Goal: Information Seeking & Learning: Learn about a topic

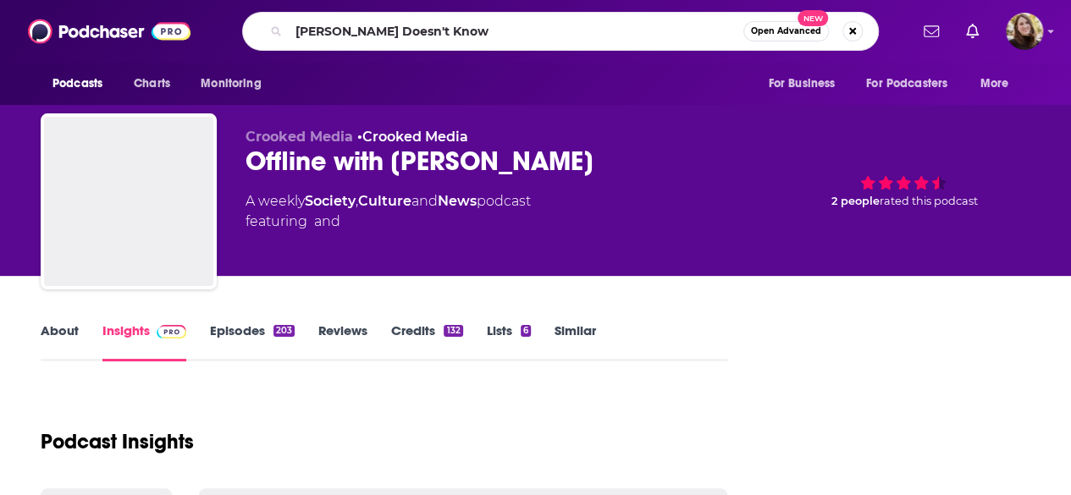
type input "Hasan Minhaj Doesn't Know"
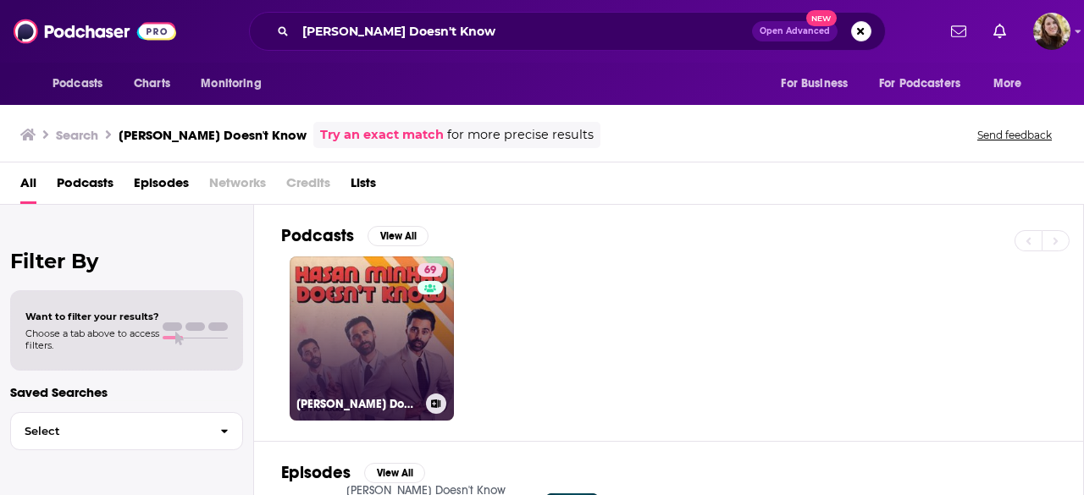
click at [356, 294] on link "69 Hasan Minhaj Doesn't Know" at bounding box center [372, 339] width 164 height 164
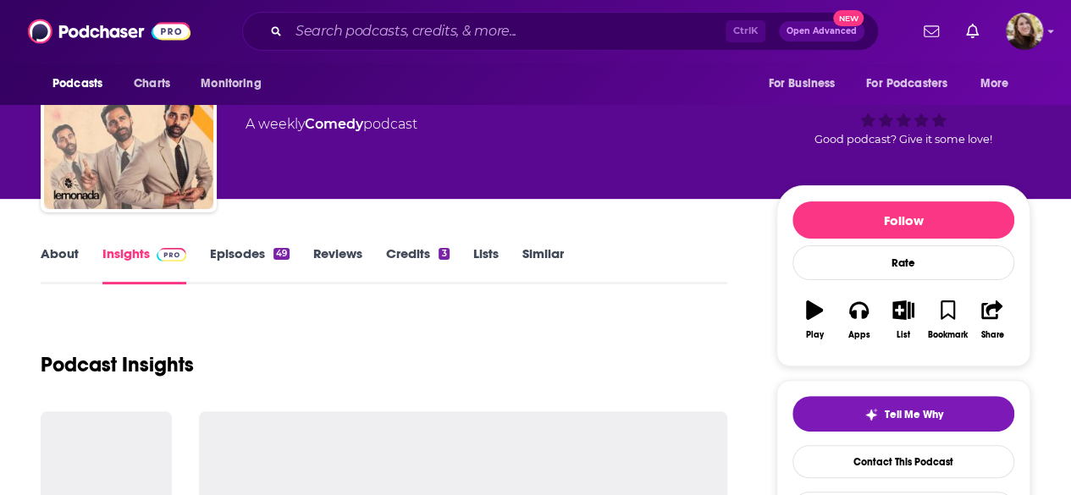
scroll to position [85, 0]
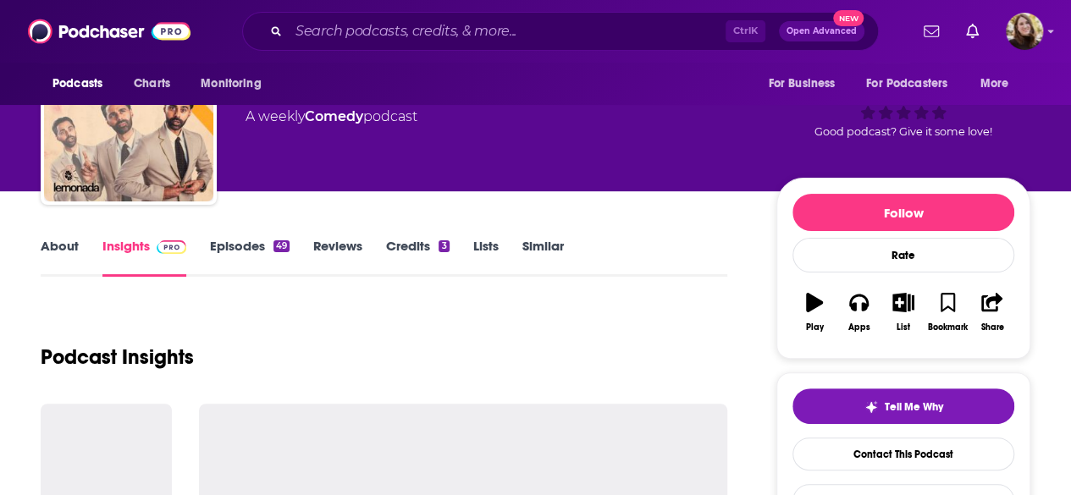
click at [403, 244] on link "Credits 3" at bounding box center [417, 257] width 63 height 39
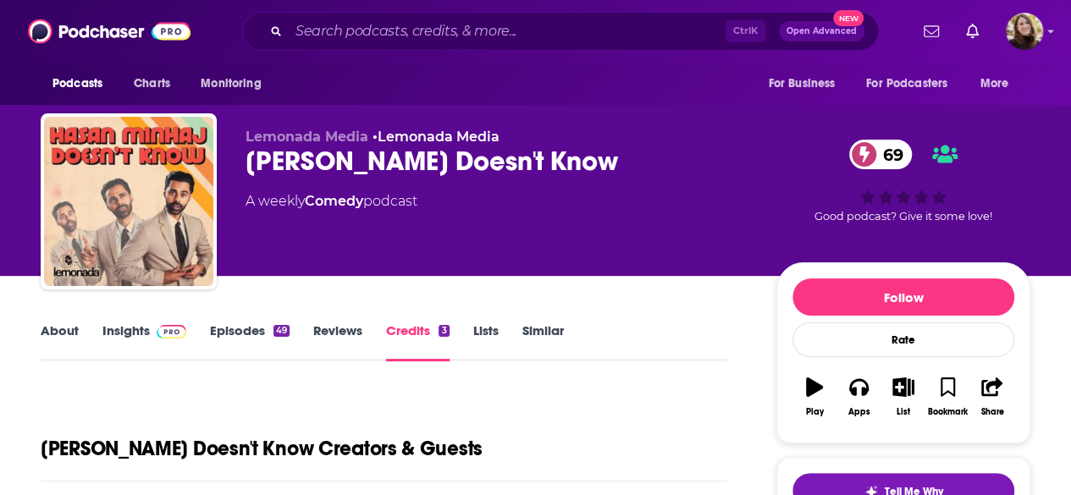
click at [111, 324] on link "Insights" at bounding box center [144, 342] width 84 height 39
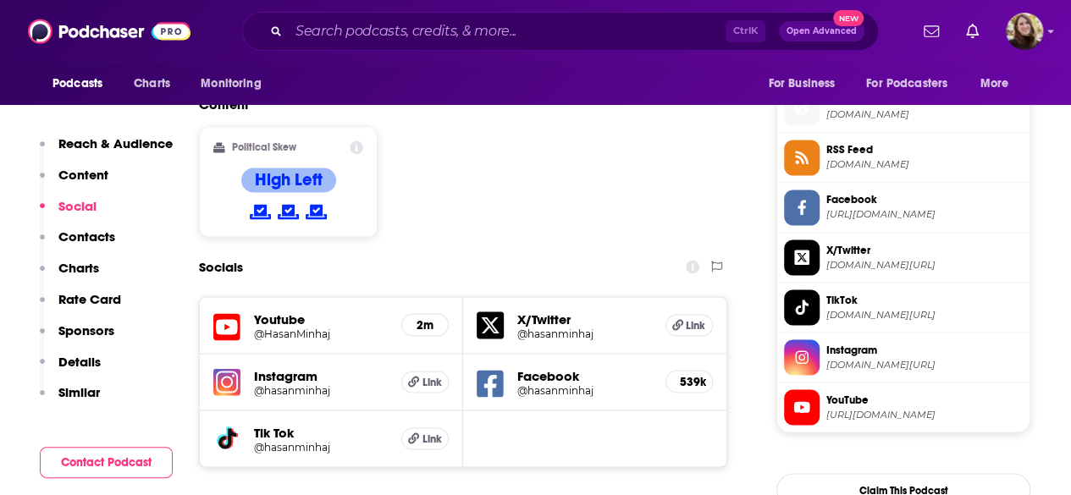
scroll to position [1609, 0]
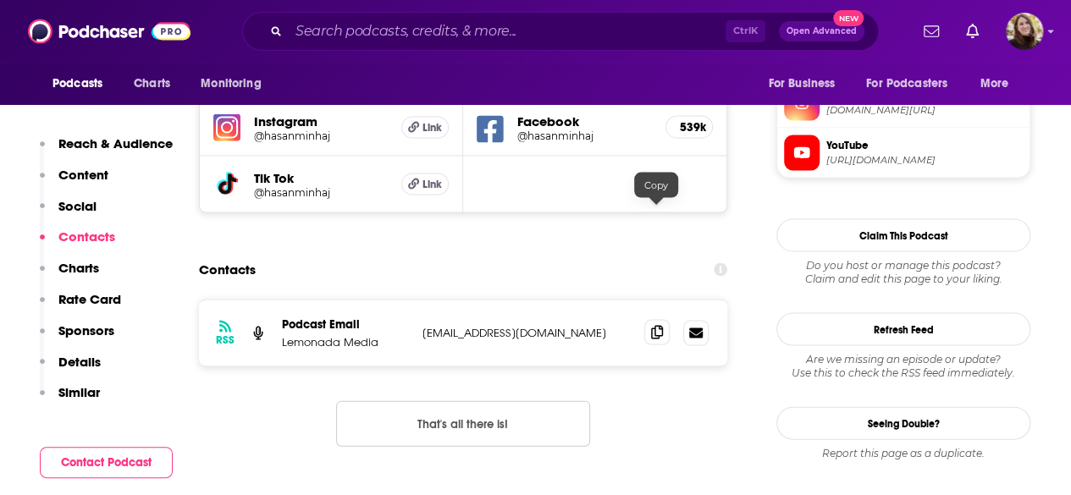
click at [656, 326] on icon at bounding box center [657, 333] width 12 height 14
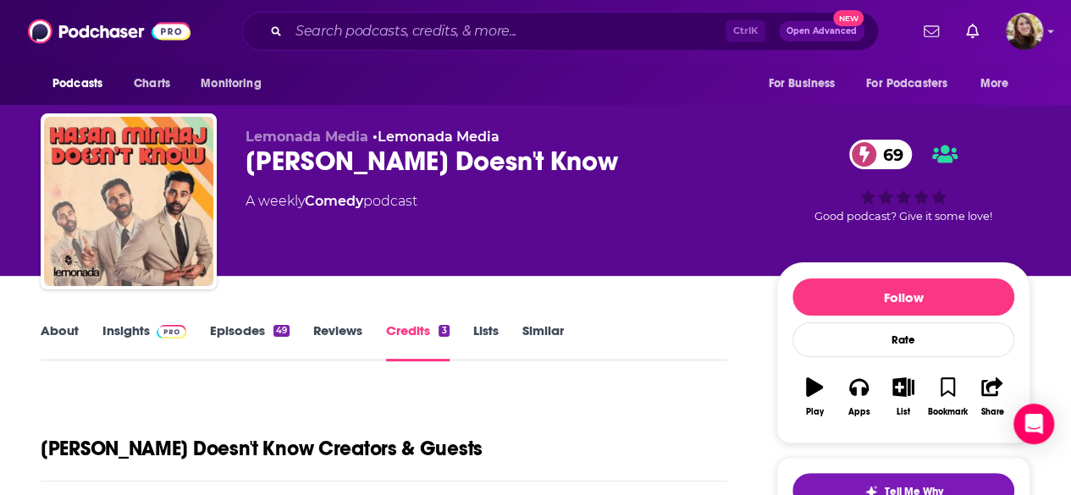
click at [66, 330] on link "About" at bounding box center [60, 342] width 38 height 39
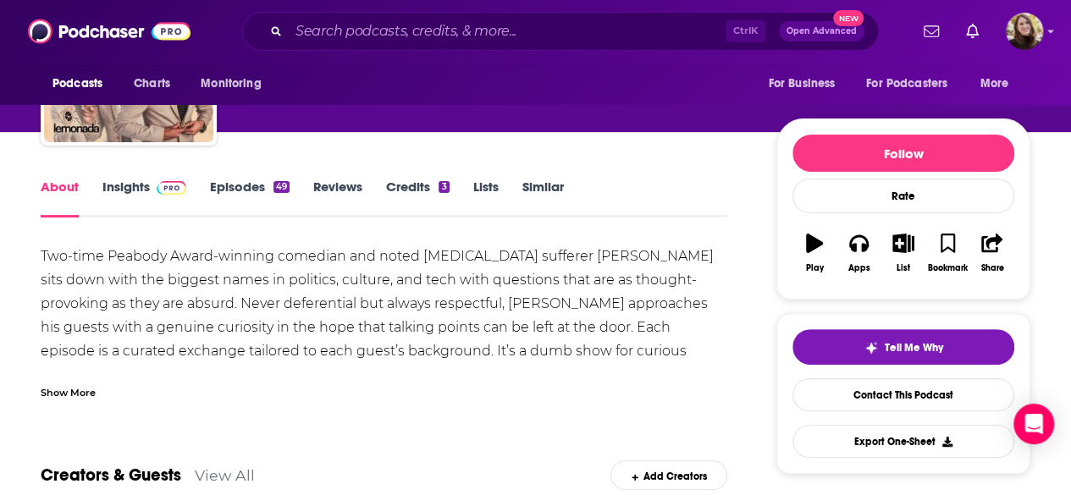
scroll to position [85, 0]
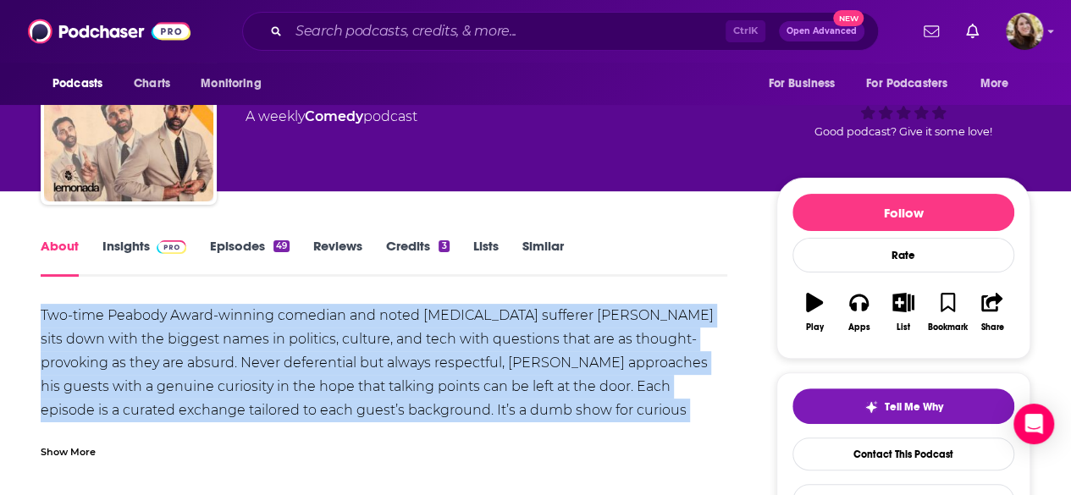
drag, startPoint x: 29, startPoint y: 313, endPoint x: 727, endPoint y: 414, distance: 705.2
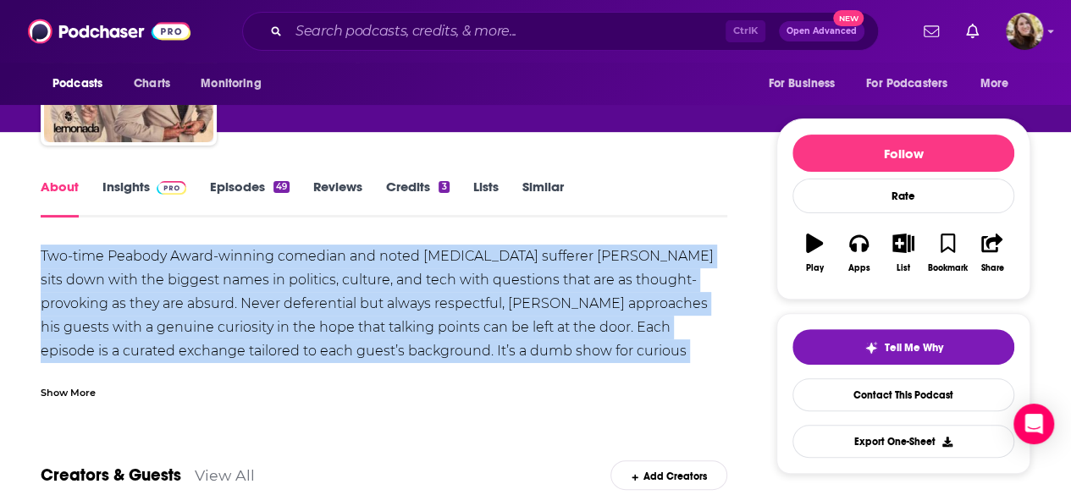
scroll to position [169, 0]
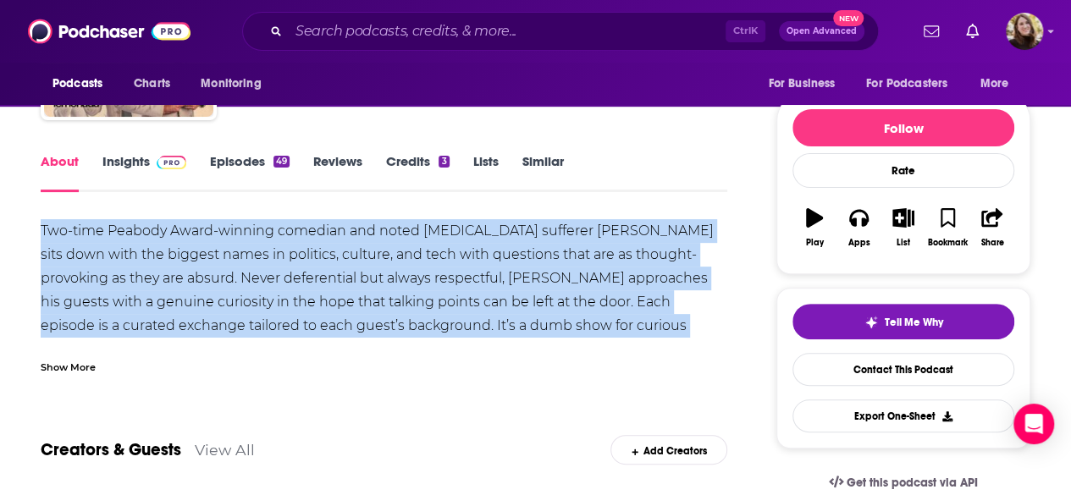
copy div "Two-time Peabody Award-winning comedian and noted IBS sufferer Hasan Minhaj sit…"
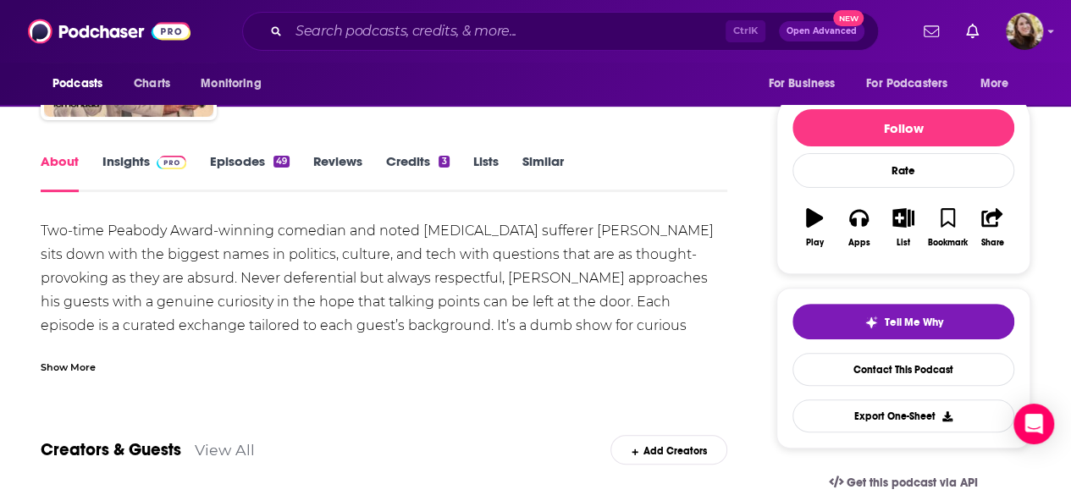
click at [65, 370] on div "Show More" at bounding box center [68, 366] width 55 height 16
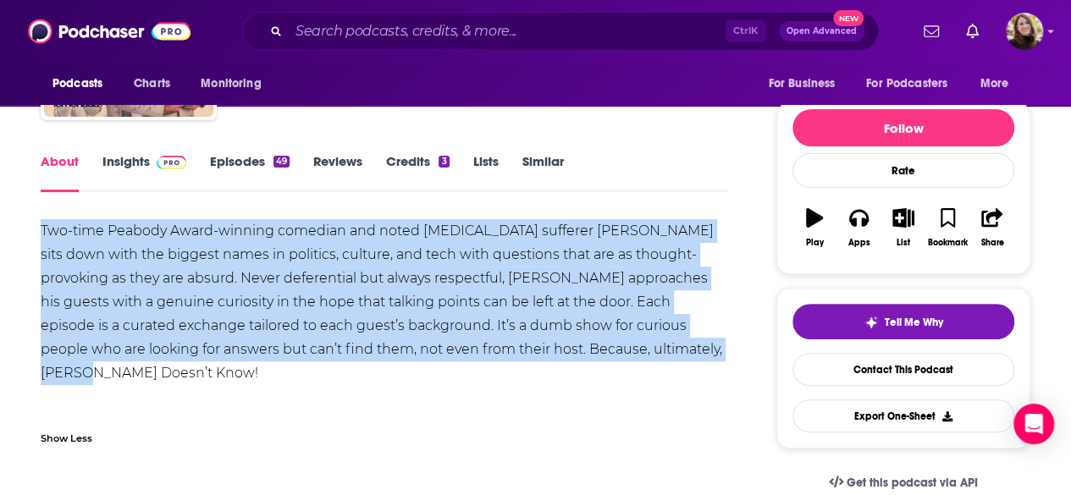
drag, startPoint x: 632, startPoint y: 359, endPoint x: 32, endPoint y: 236, distance: 612.1
copy div "Two-time Peabody Award-winning comedian and noted IBS sufferer Hasan Minhaj sit…"
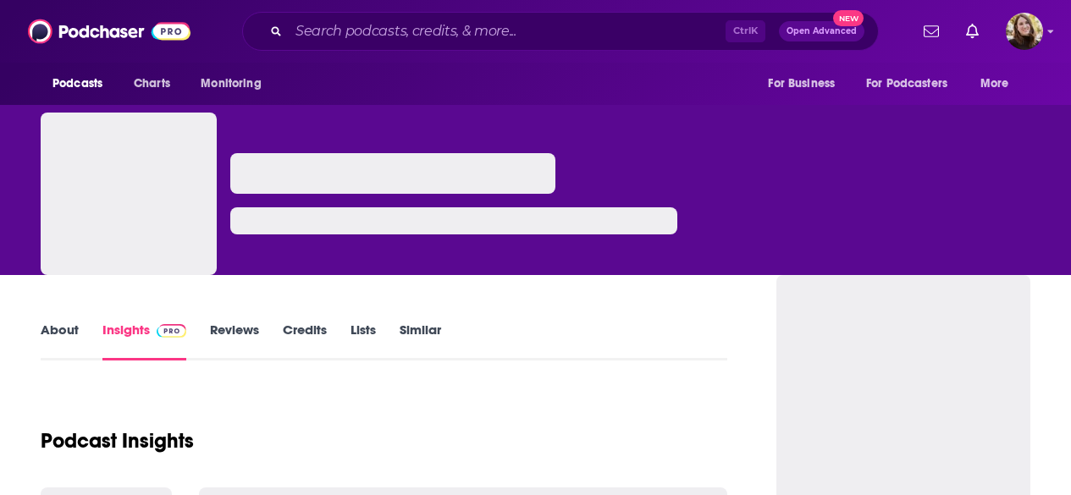
click at [420, 35] on input "Search podcasts, credits, & more..." at bounding box center [507, 31] width 437 height 27
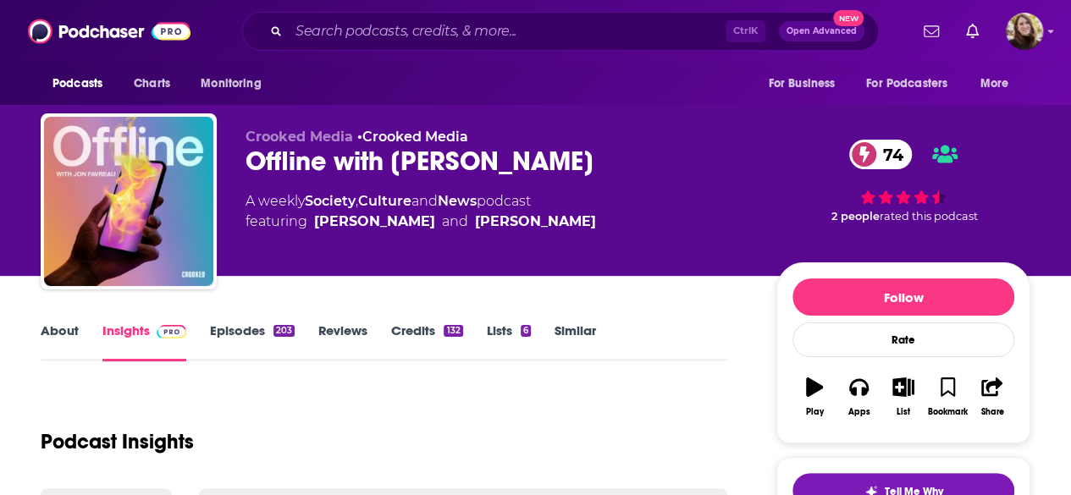
click at [402, 33] on input "Search podcasts, credits, & more..." at bounding box center [507, 31] width 437 height 27
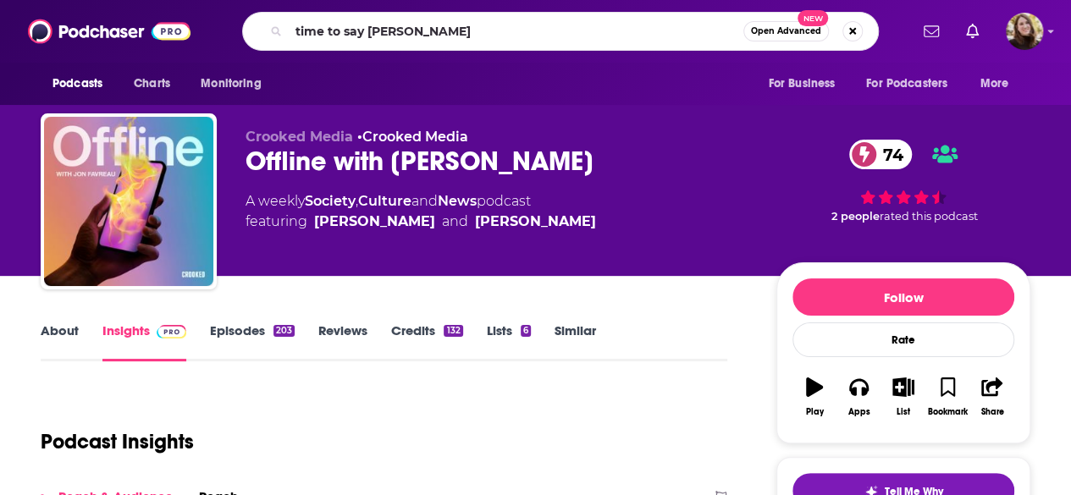
type input "time to say goodbye"
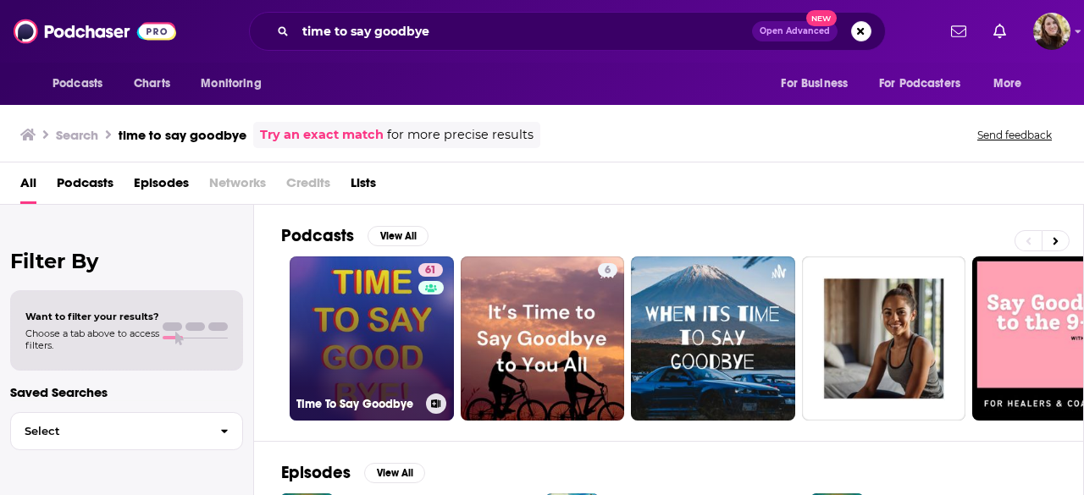
click at [366, 328] on link "61 Time To Say Goodbye" at bounding box center [372, 339] width 164 height 164
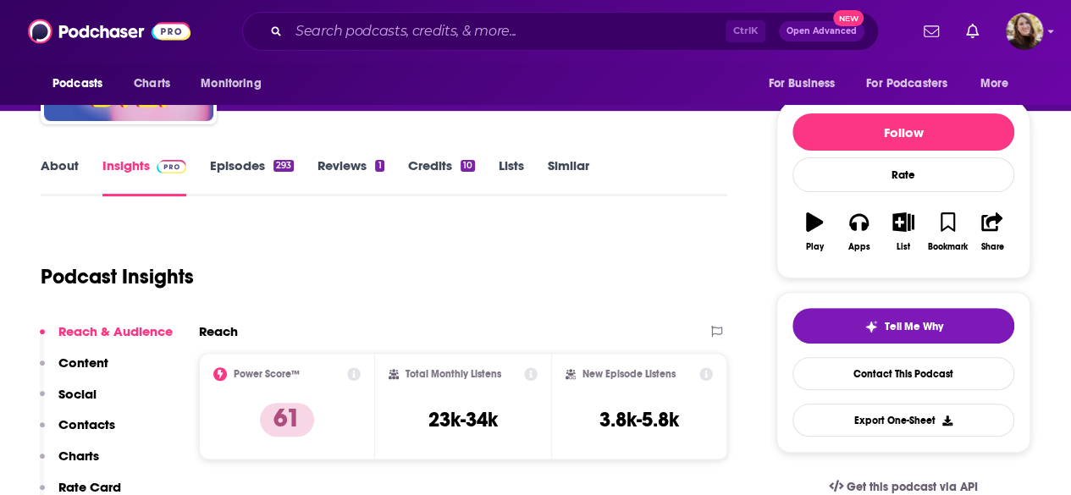
scroll to position [85, 0]
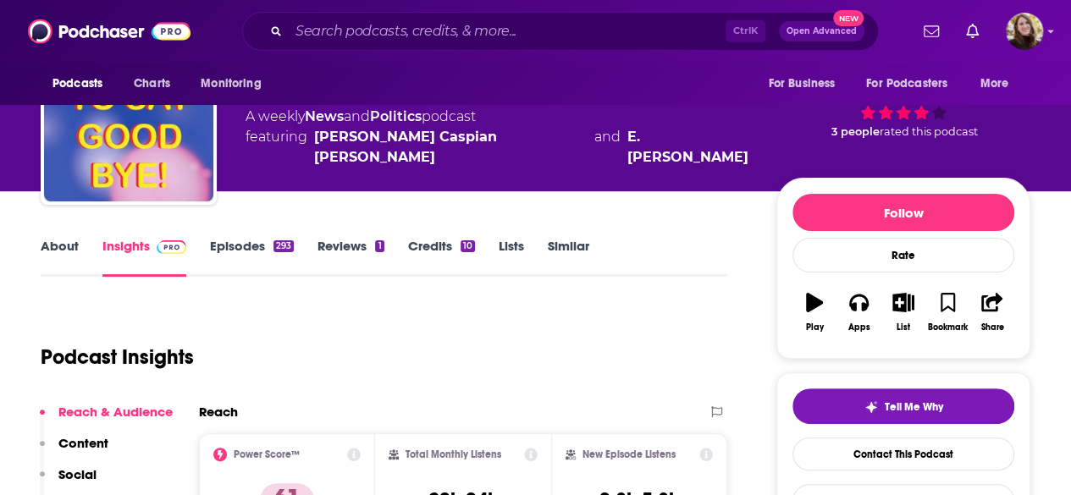
click at [58, 250] on link "About" at bounding box center [60, 257] width 38 height 39
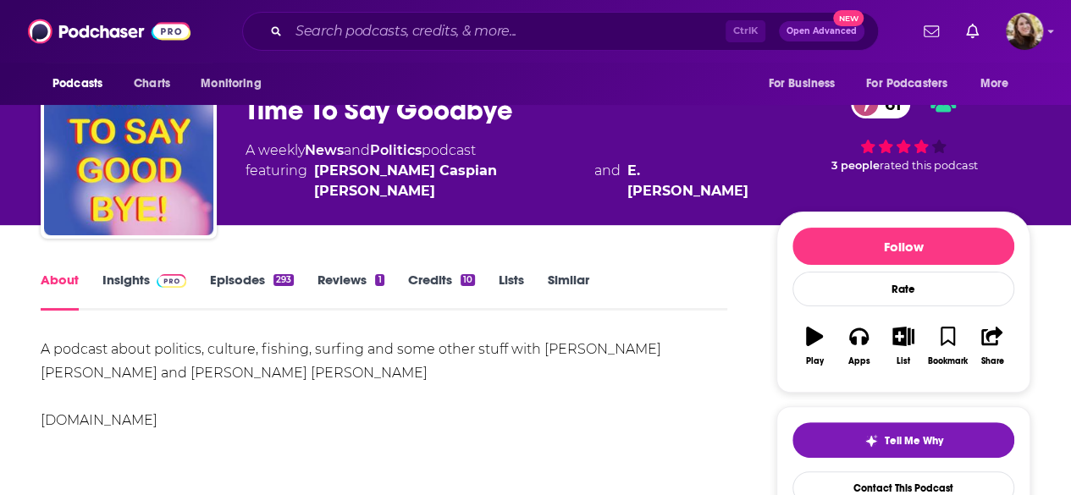
scroll to position [254, 0]
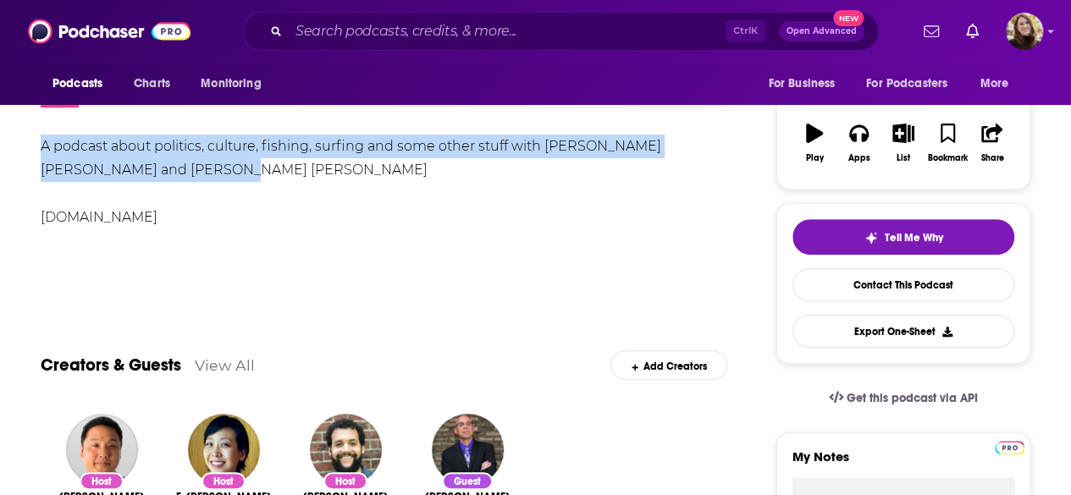
drag, startPoint x: 65, startPoint y: 154, endPoint x: 194, endPoint y: 169, distance: 129.6
copy div "A podcast about politics, culture, fishing, surfing and some other stuff with […"
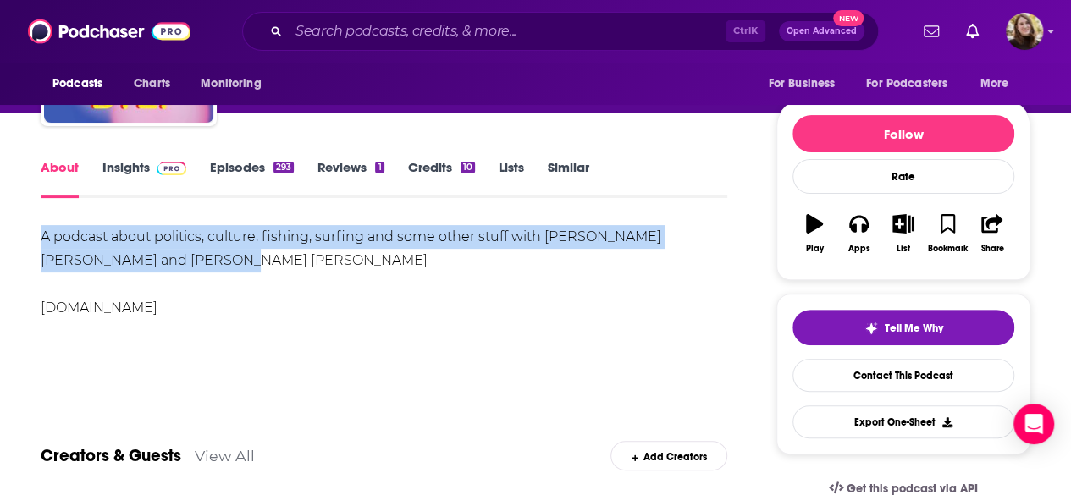
scroll to position [85, 0]
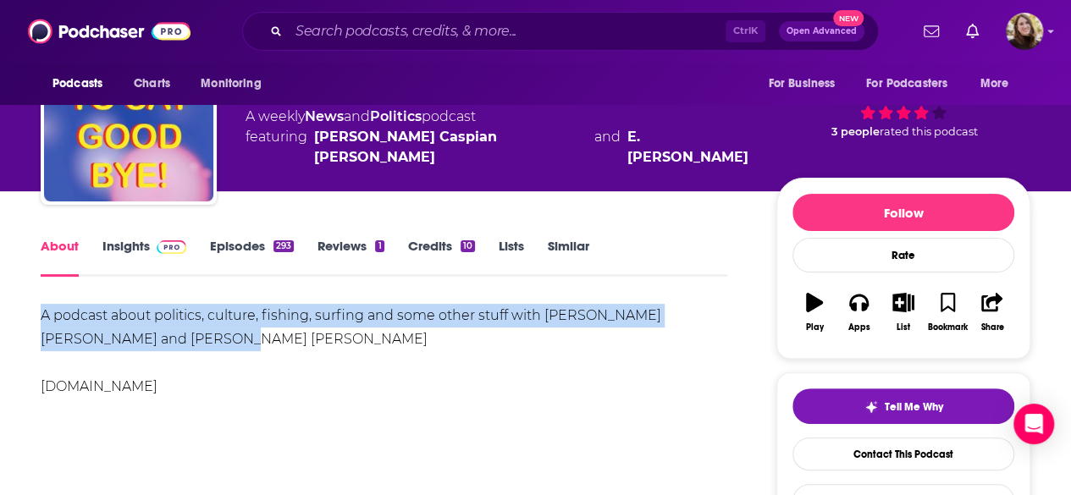
click at [156, 258] on link "Insights" at bounding box center [144, 257] width 84 height 39
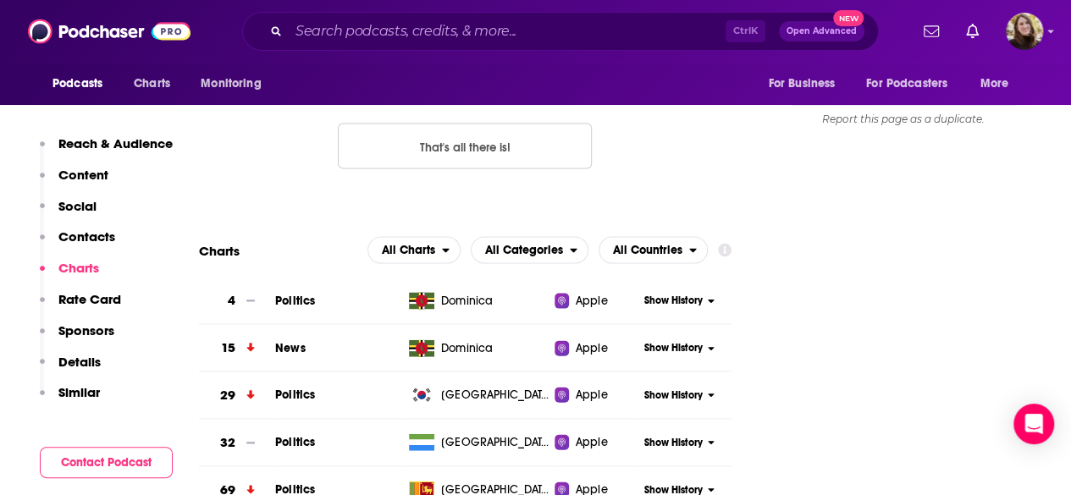
scroll to position [1440, 0]
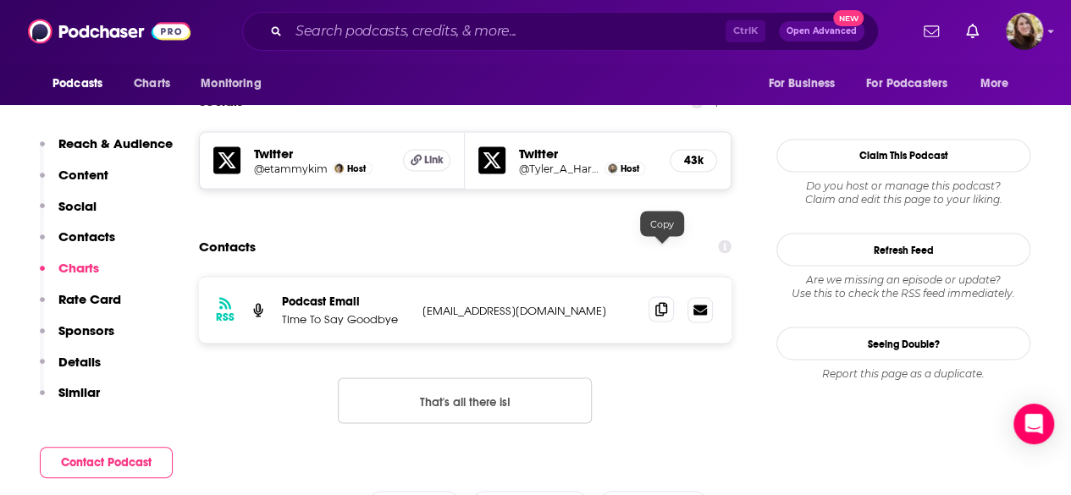
click at [662, 296] on span at bounding box center [661, 308] width 25 height 25
